Goal: Check status: Check status

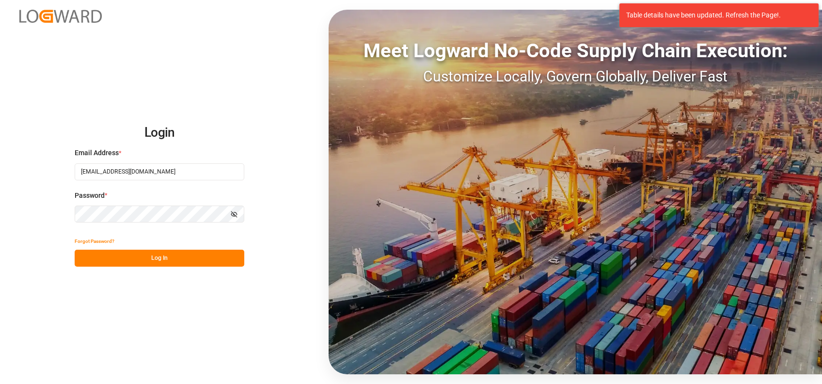
click at [162, 266] on button "Log In" at bounding box center [160, 258] width 170 height 17
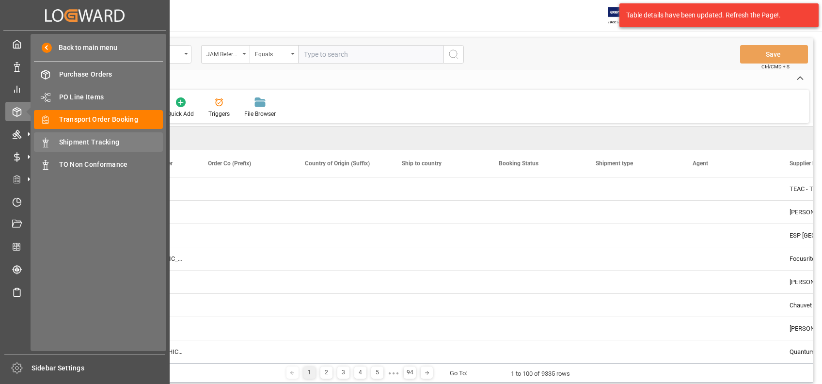
click at [76, 143] on span "Shipment Tracking" at bounding box center [111, 142] width 104 height 10
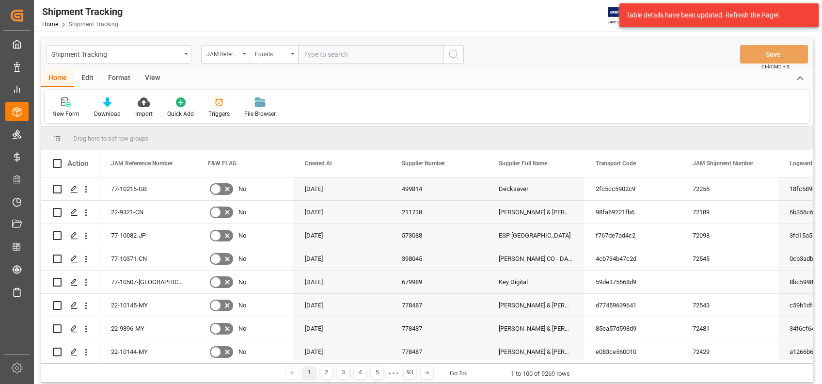
click at [356, 59] on input "text" at bounding box center [370, 54] width 145 height 18
paste input "22-10066-DE"
type input "22-10066-DE"
click at [456, 58] on icon "search button" at bounding box center [454, 54] width 12 height 12
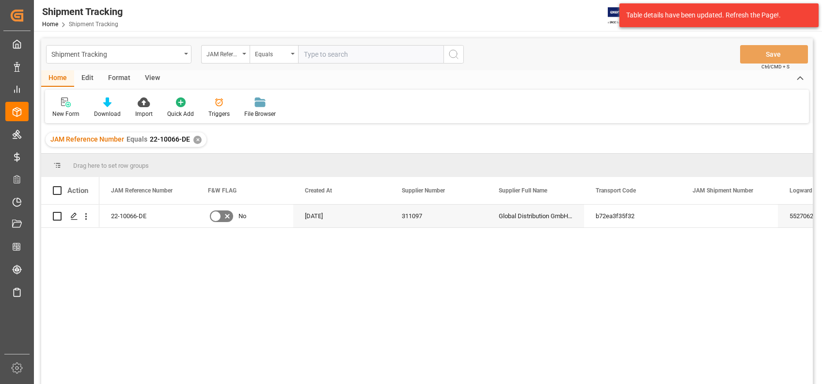
click at [141, 74] on div "View" at bounding box center [153, 78] width 30 height 16
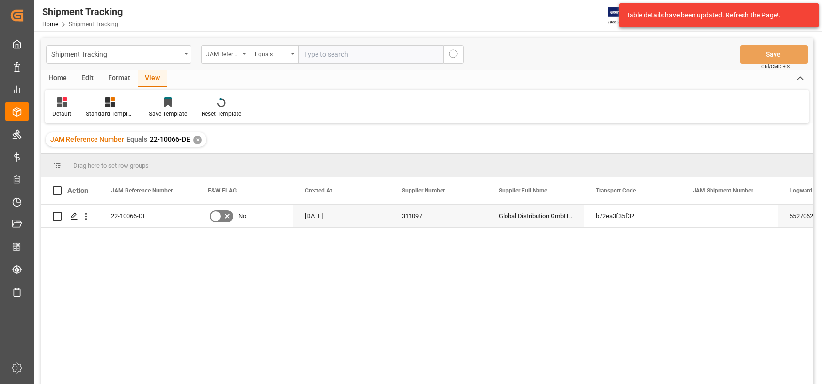
click at [150, 78] on div "View" at bounding box center [153, 78] width 30 height 16
click at [62, 107] on icon at bounding box center [62, 102] width 10 height 10
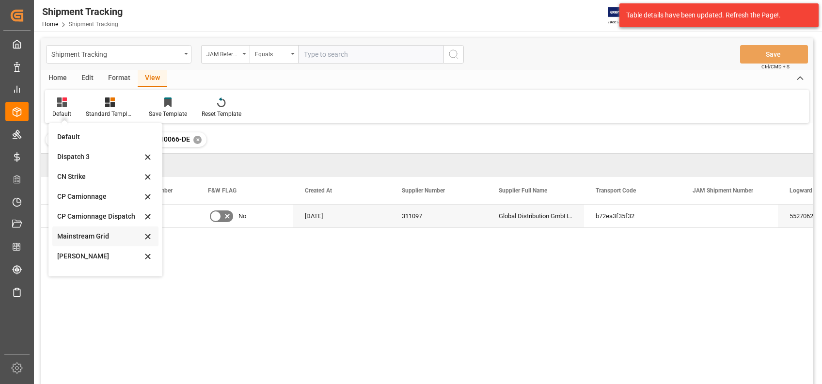
click at [100, 236] on div "Mainstream Grid" at bounding box center [99, 236] width 85 height 10
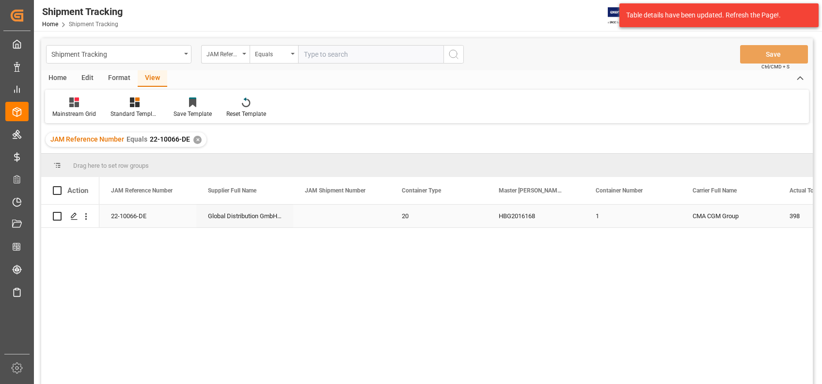
click at [229, 213] on div "Global Distribution GmbH (Reloop)(W/T*)-" at bounding box center [244, 215] width 97 height 23
click at [351, 50] on input "text" at bounding box center [370, 54] width 145 height 18
paste input "22-10305-IT"
type input "22-10305-IT"
click at [451, 53] on icon "search button" at bounding box center [454, 54] width 12 height 12
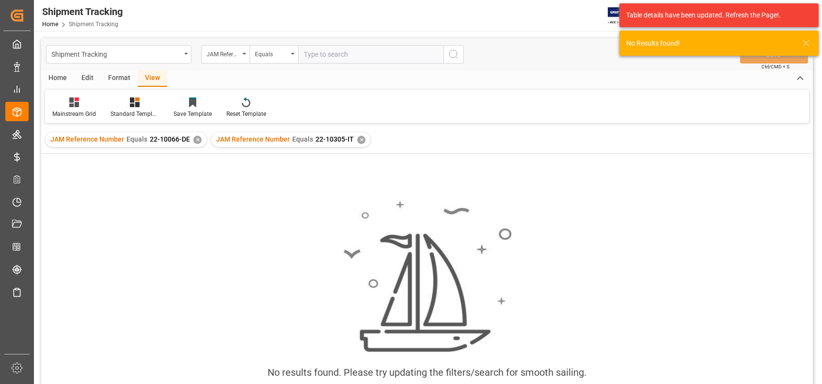
click at [195, 138] on div "✕" at bounding box center [197, 140] width 8 height 8
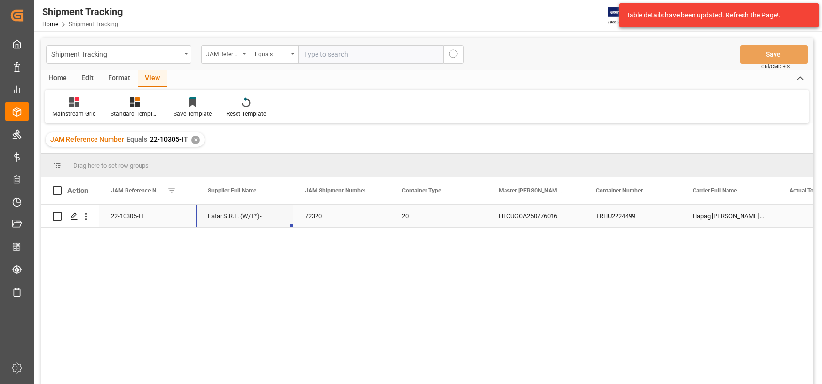
click at [311, 220] on div "72320" at bounding box center [341, 215] width 97 height 23
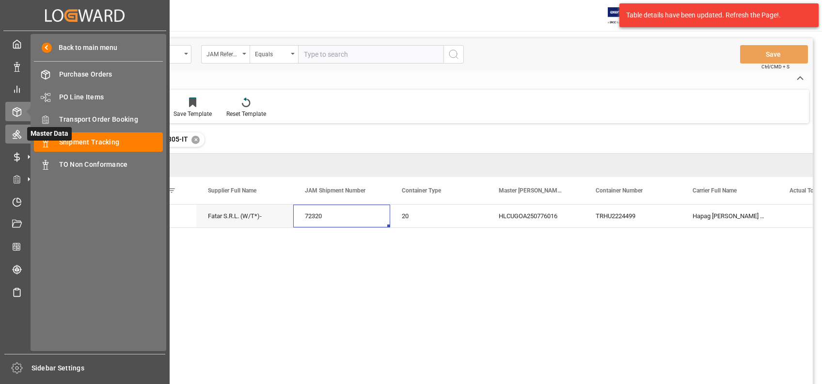
click at [22, 130] on div "Master Data Master Data" at bounding box center [84, 134] width 159 height 19
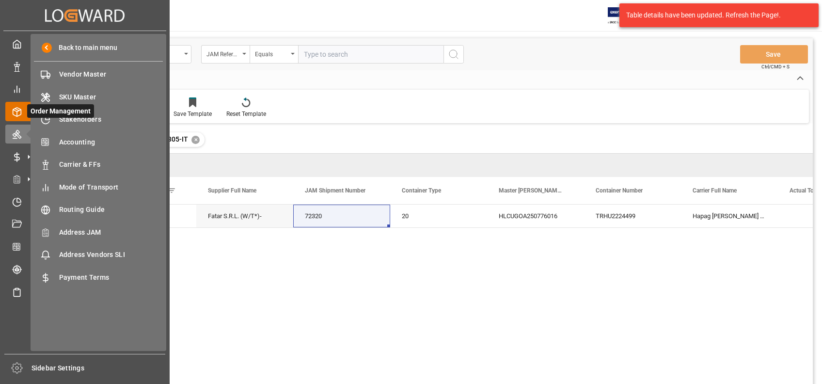
click at [20, 110] on polyline at bounding box center [17, 111] width 8 height 2
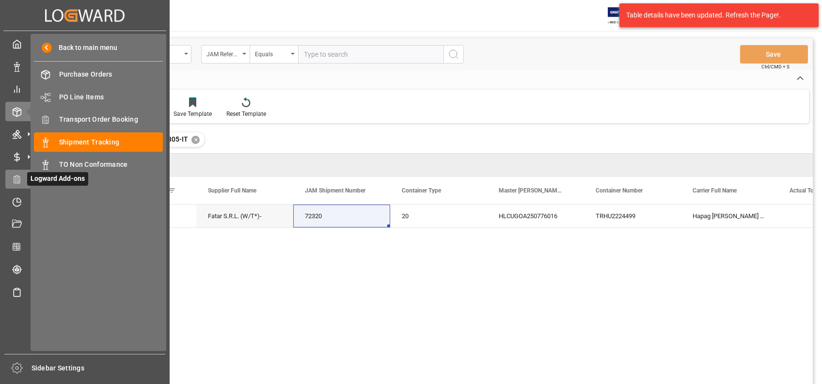
click at [17, 175] on icon at bounding box center [17, 179] width 10 height 10
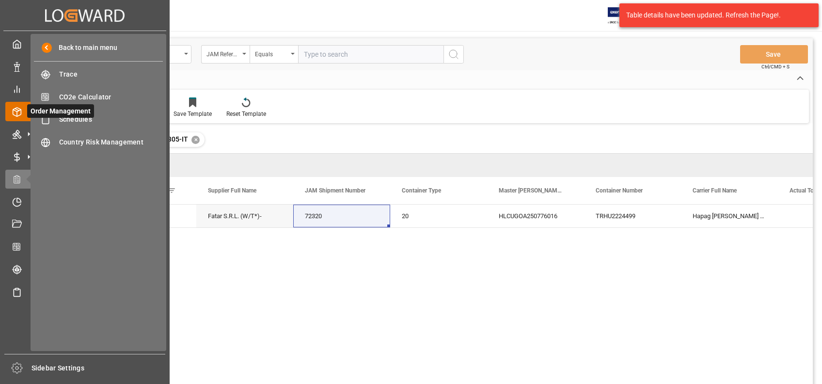
click at [25, 119] on div "Order Management Order Management" at bounding box center [84, 111] width 159 height 19
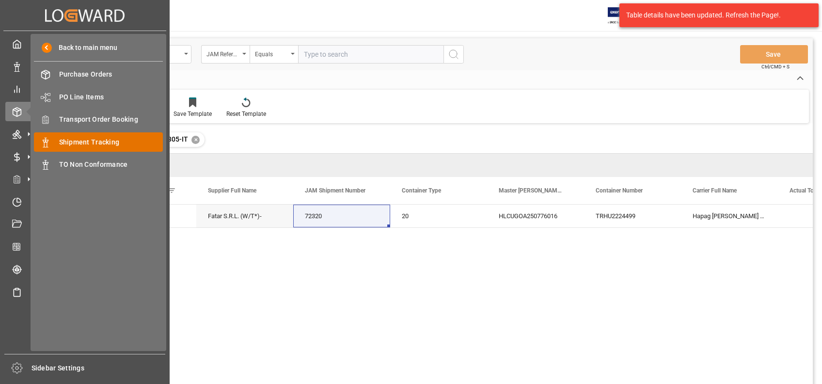
click at [104, 141] on span "Shipment Tracking" at bounding box center [111, 142] width 104 height 10
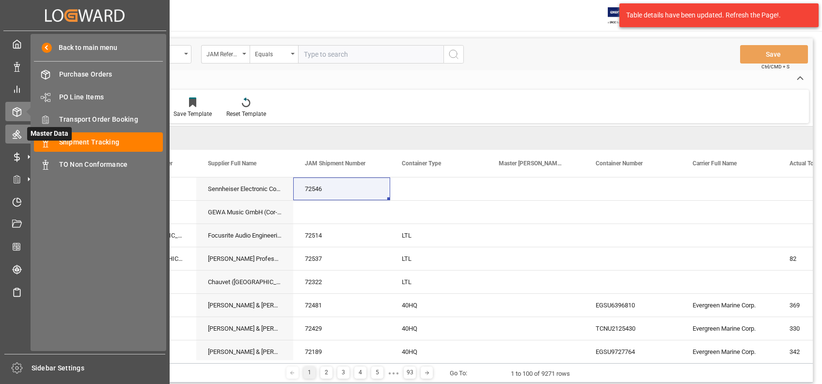
click at [24, 136] on icon at bounding box center [29, 134] width 10 height 10
click at [21, 112] on icon at bounding box center [28, 111] width 20 height 20
click at [16, 179] on icon at bounding box center [17, 179] width 10 height 10
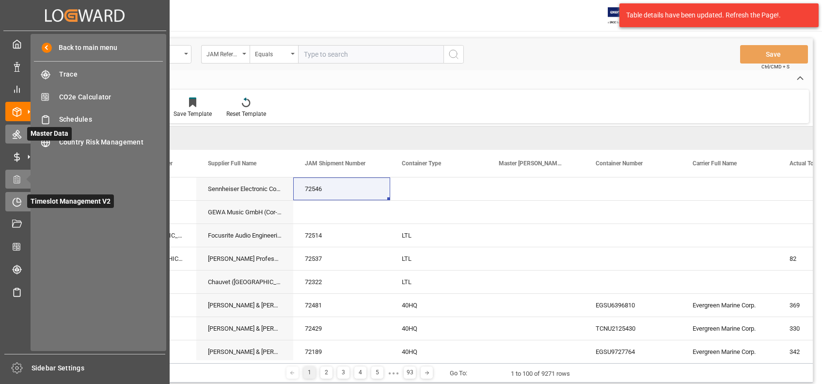
click at [12, 203] on icon at bounding box center [17, 202] width 10 height 10
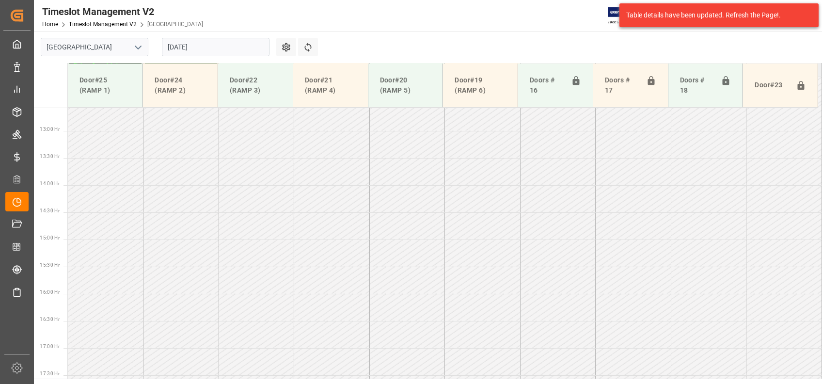
scroll to position [709, 0]
click at [138, 52] on icon "open menu" at bounding box center [138, 48] width 12 height 12
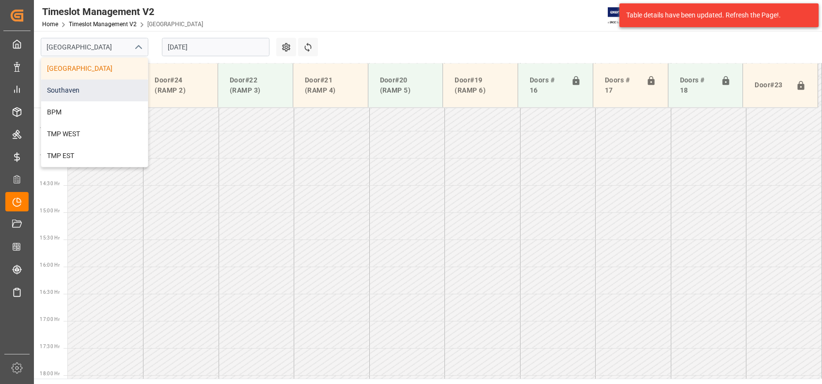
click at [109, 90] on div "Southaven" at bounding box center [94, 90] width 107 height 22
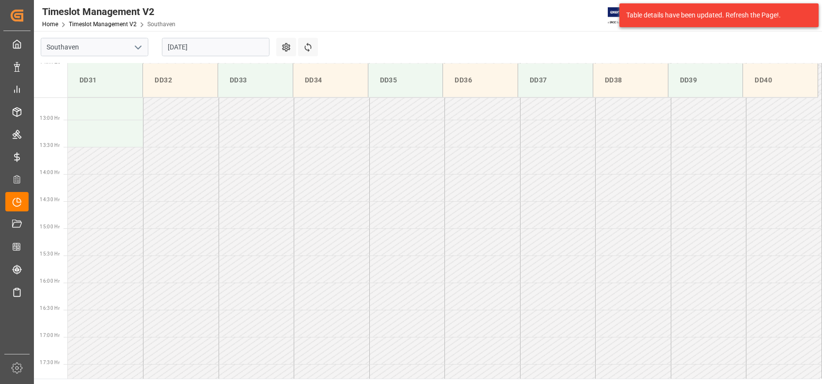
scroll to position [699, 0]
click at [229, 45] on input "[DATE]" at bounding box center [216, 47] width 108 height 18
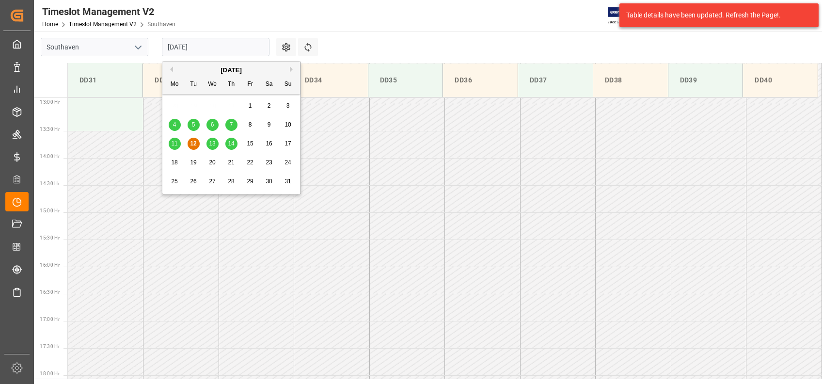
click at [195, 143] on span "12" at bounding box center [193, 143] width 6 height 7
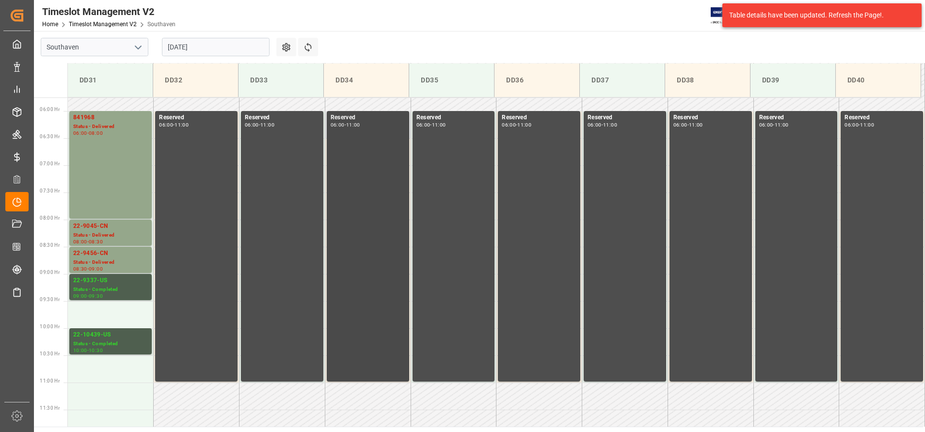
scroll to position [239, 0]
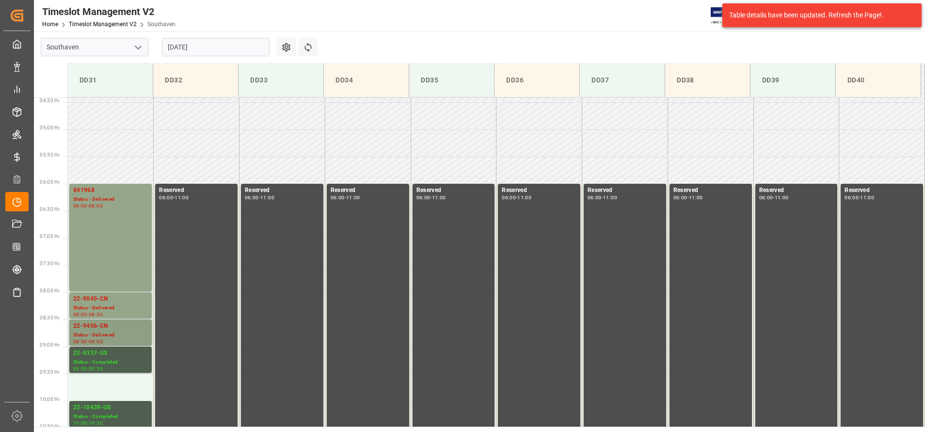
click at [109, 336] on div "Status - Delivered" at bounding box center [110, 335] width 75 height 8
click at [119, 310] on div "Status - Delivered" at bounding box center [110, 308] width 75 height 8
click at [109, 242] on div "841968 Status - Delivered 06:00 - 08:00" at bounding box center [110, 238] width 75 height 104
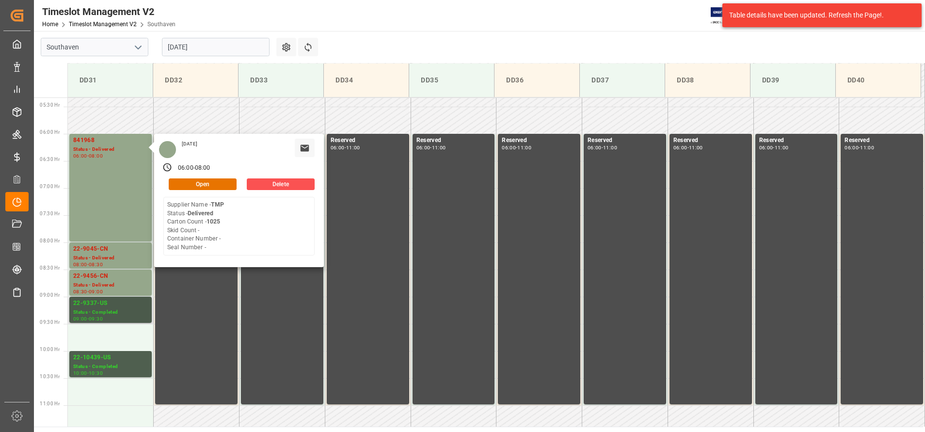
scroll to position [312, 0]
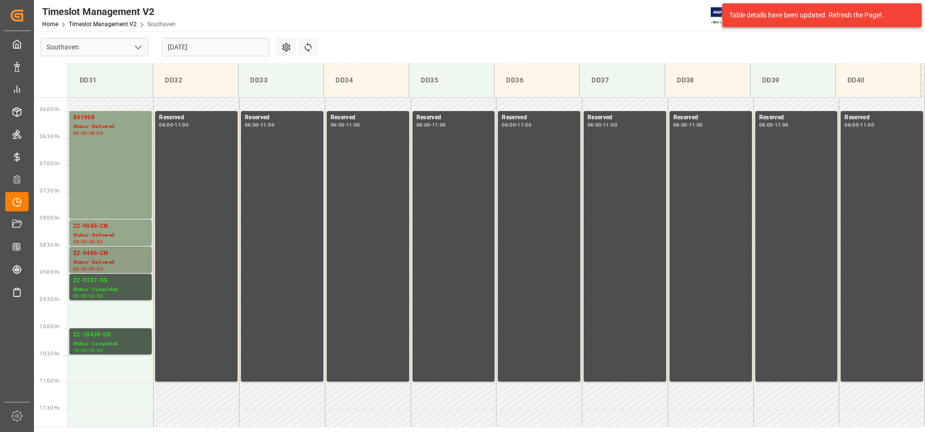
click at [116, 253] on div "22-9456-CN" at bounding box center [110, 254] width 75 height 10
click at [110, 235] on div "Status - Delivered" at bounding box center [110, 235] width 75 height 8
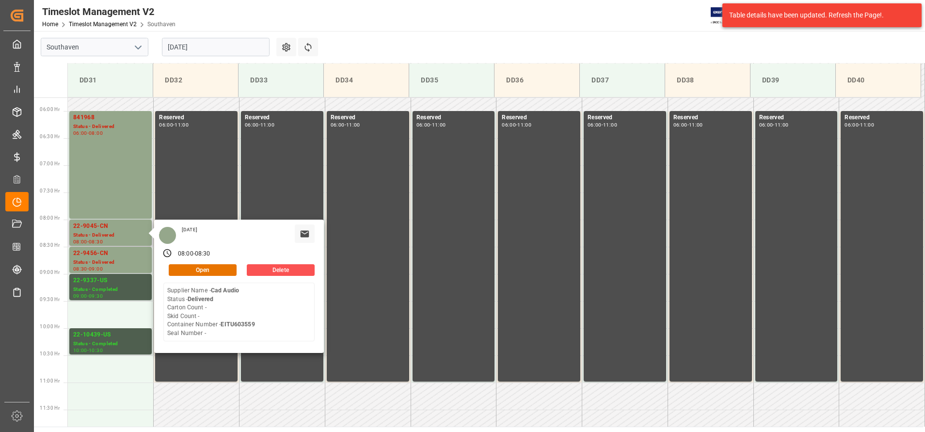
click at [248, 327] on b "EITU603559" at bounding box center [237, 324] width 34 height 7
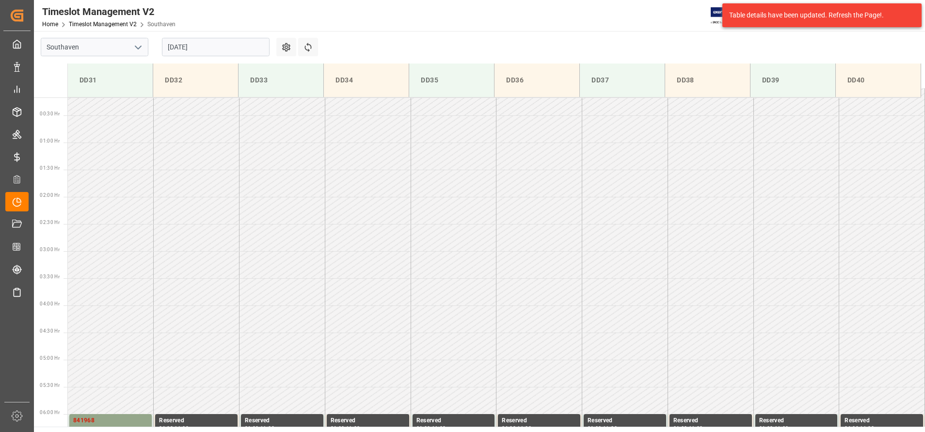
scroll to position [0, 0]
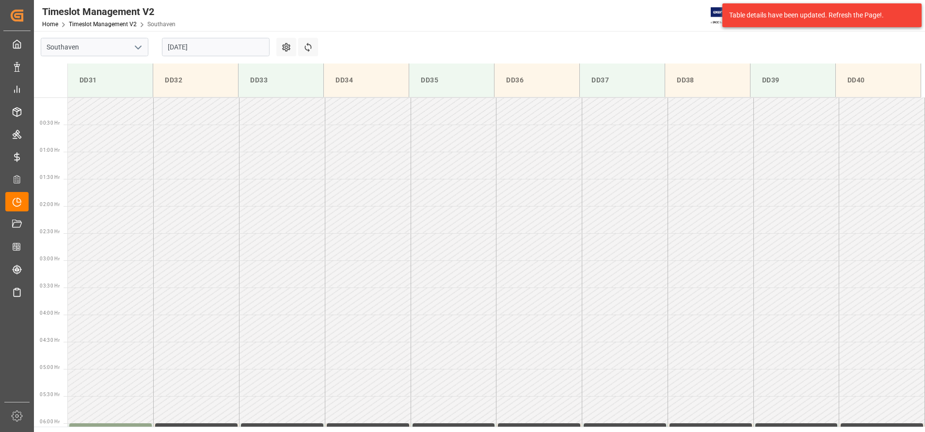
click at [205, 40] on input "[DATE]" at bounding box center [216, 47] width 108 height 18
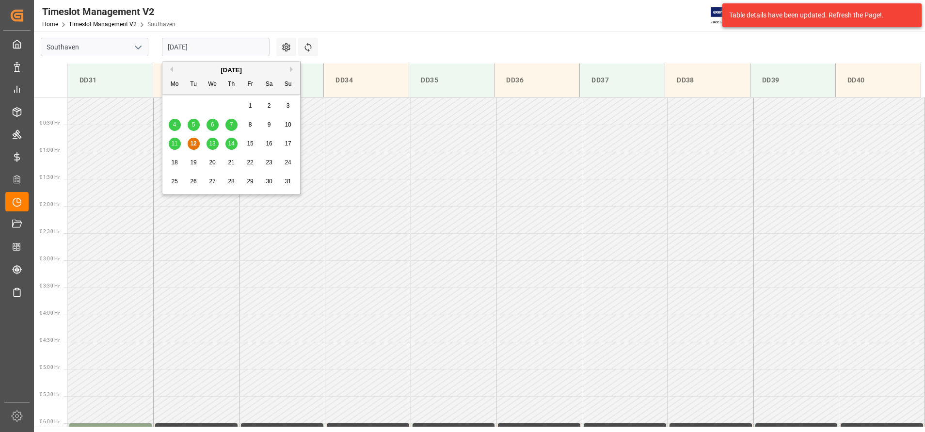
click at [212, 141] on span "13" at bounding box center [212, 143] width 6 height 7
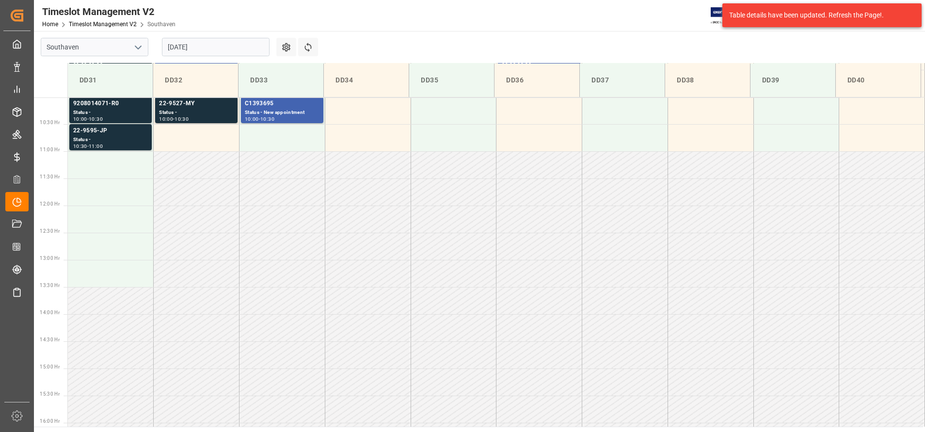
scroll to position [408, 0]
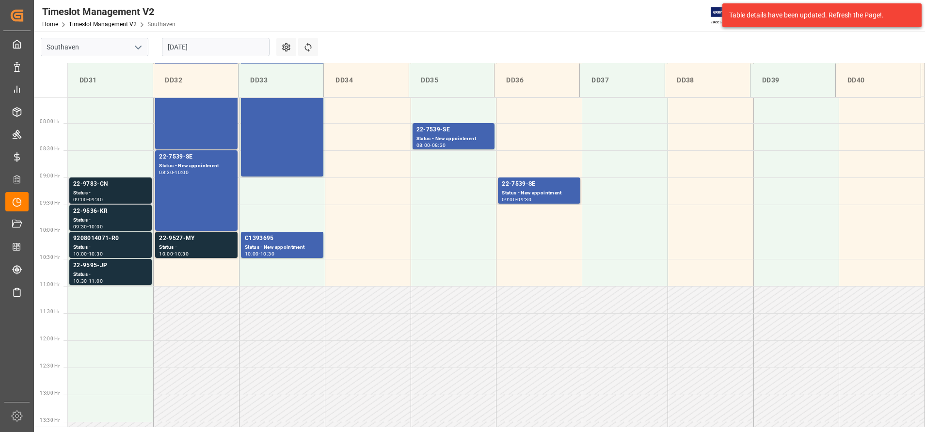
click at [120, 188] on div "22-9783-CN" at bounding box center [110, 184] width 75 height 10
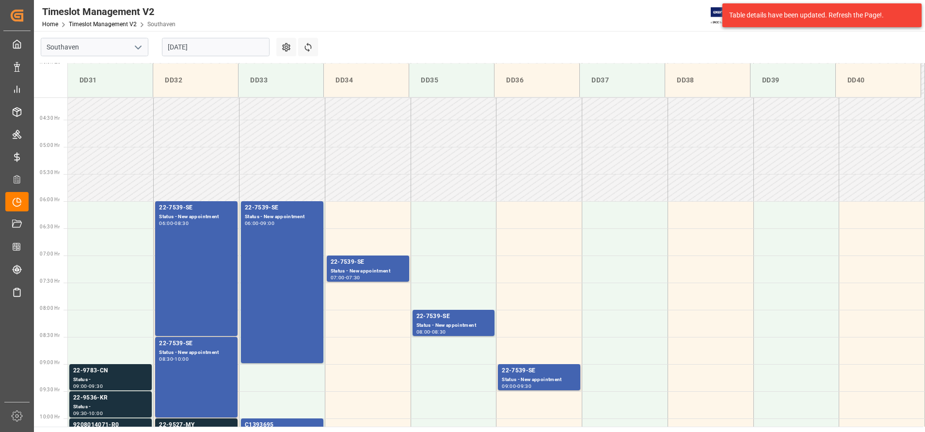
scroll to position [190, 0]
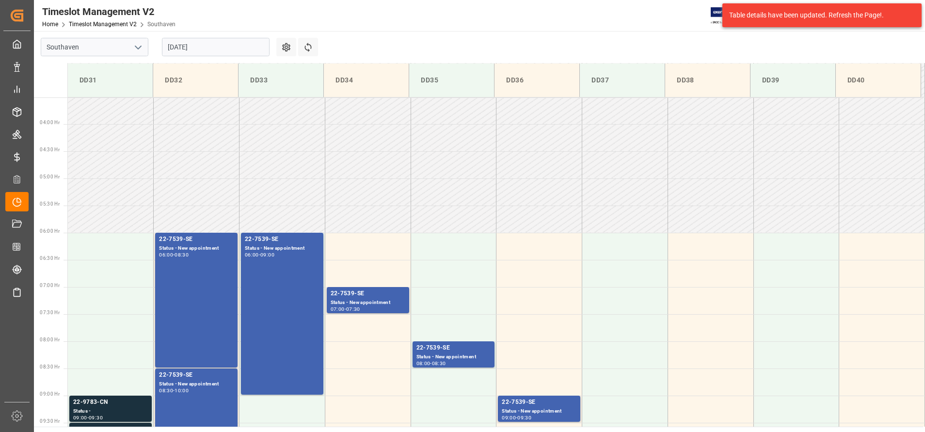
click at [221, 45] on input "[DATE]" at bounding box center [216, 47] width 108 height 18
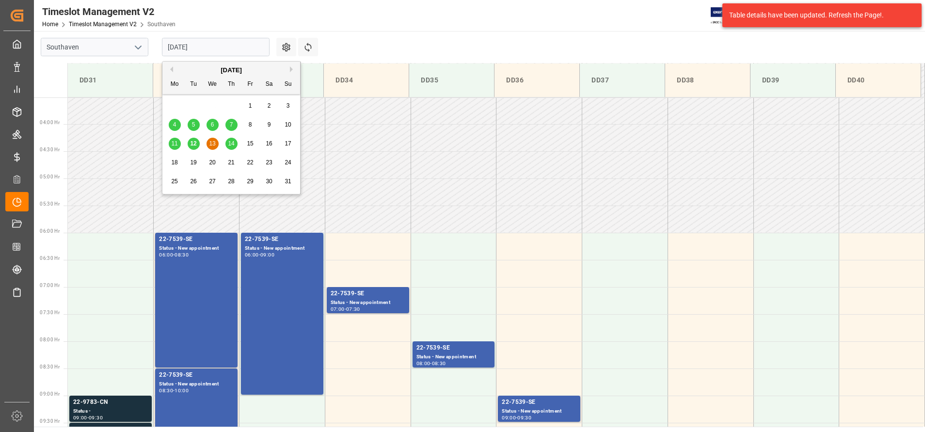
click at [193, 148] on div "12" at bounding box center [194, 144] width 12 height 12
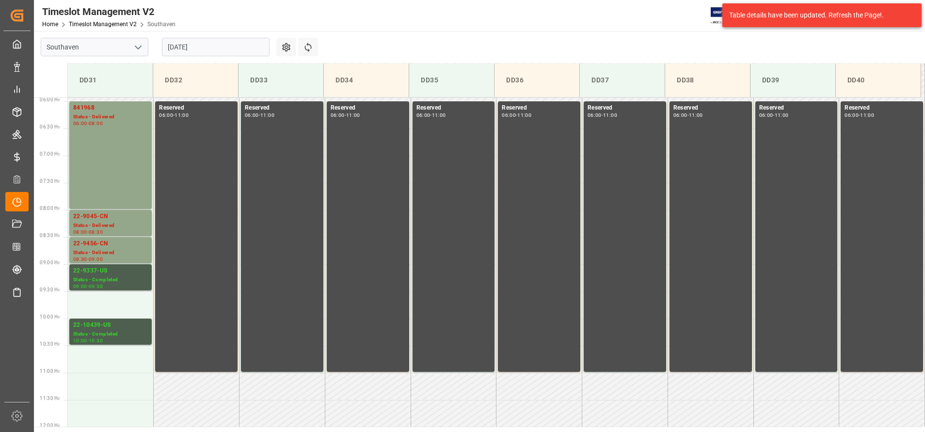
scroll to position [245, 0]
